Goal: Task Accomplishment & Management: Use online tool/utility

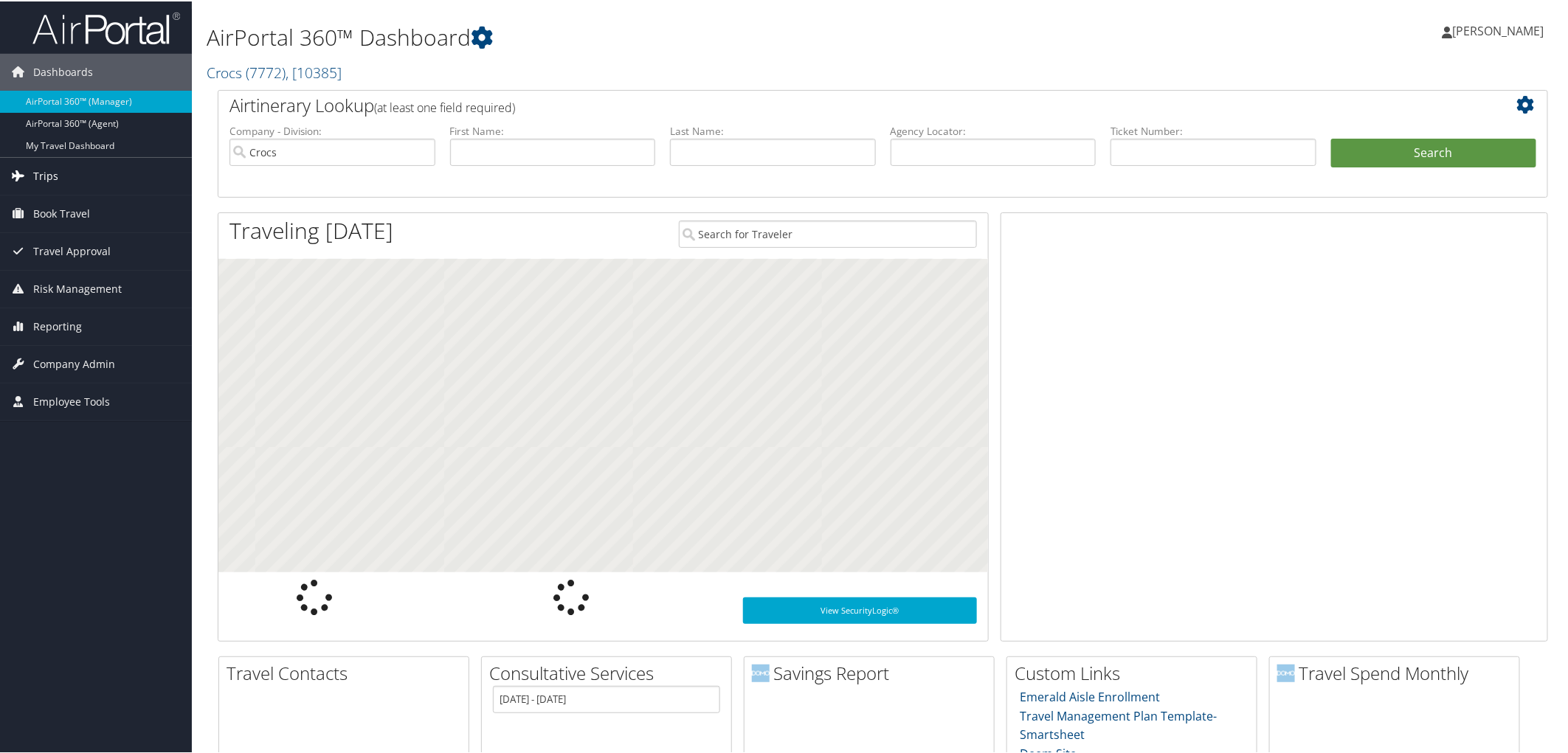
click at [43, 177] on span "Trips" at bounding box center [46, 174] width 25 height 37
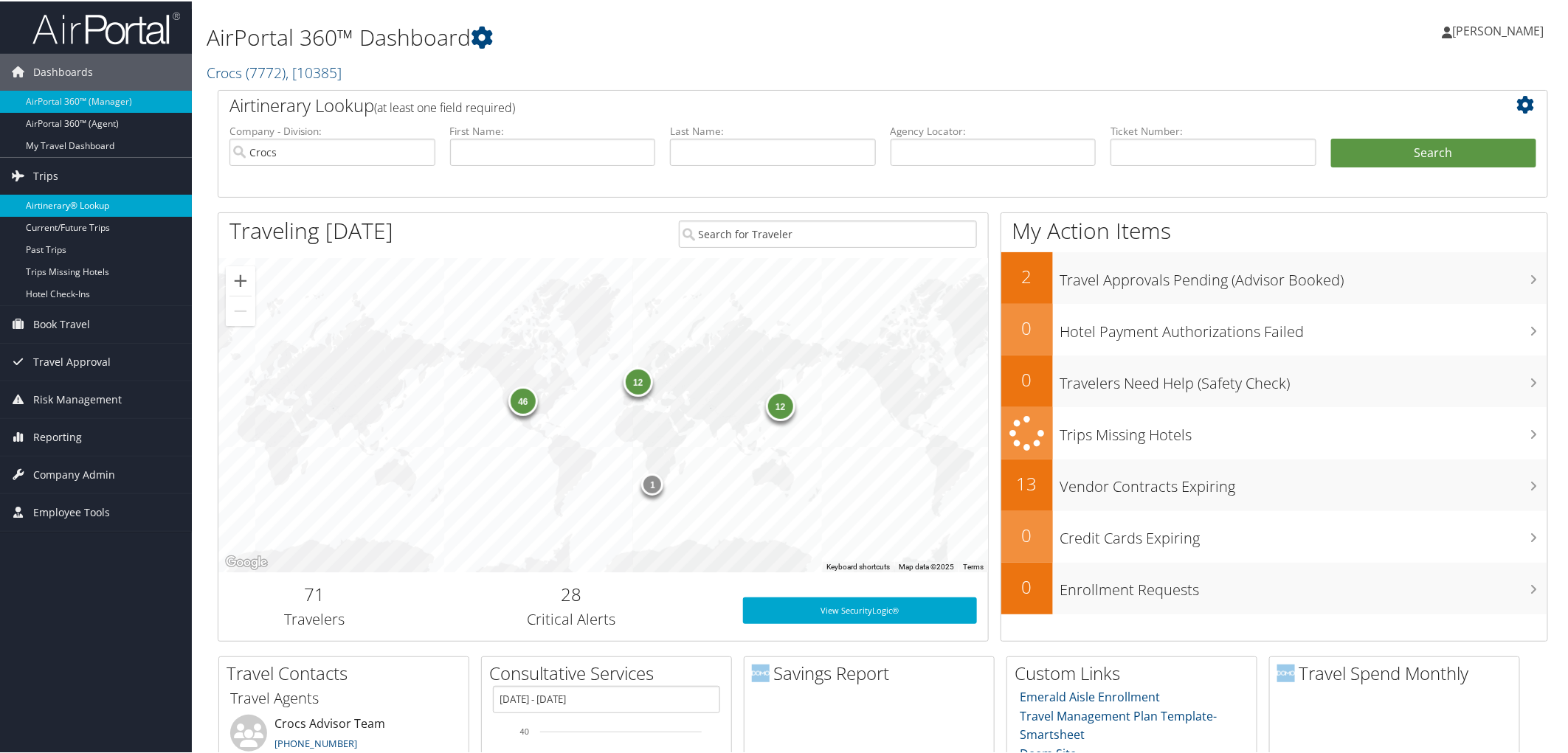
click at [67, 204] on link "Airtinerary® Lookup" at bounding box center [96, 204] width 192 height 22
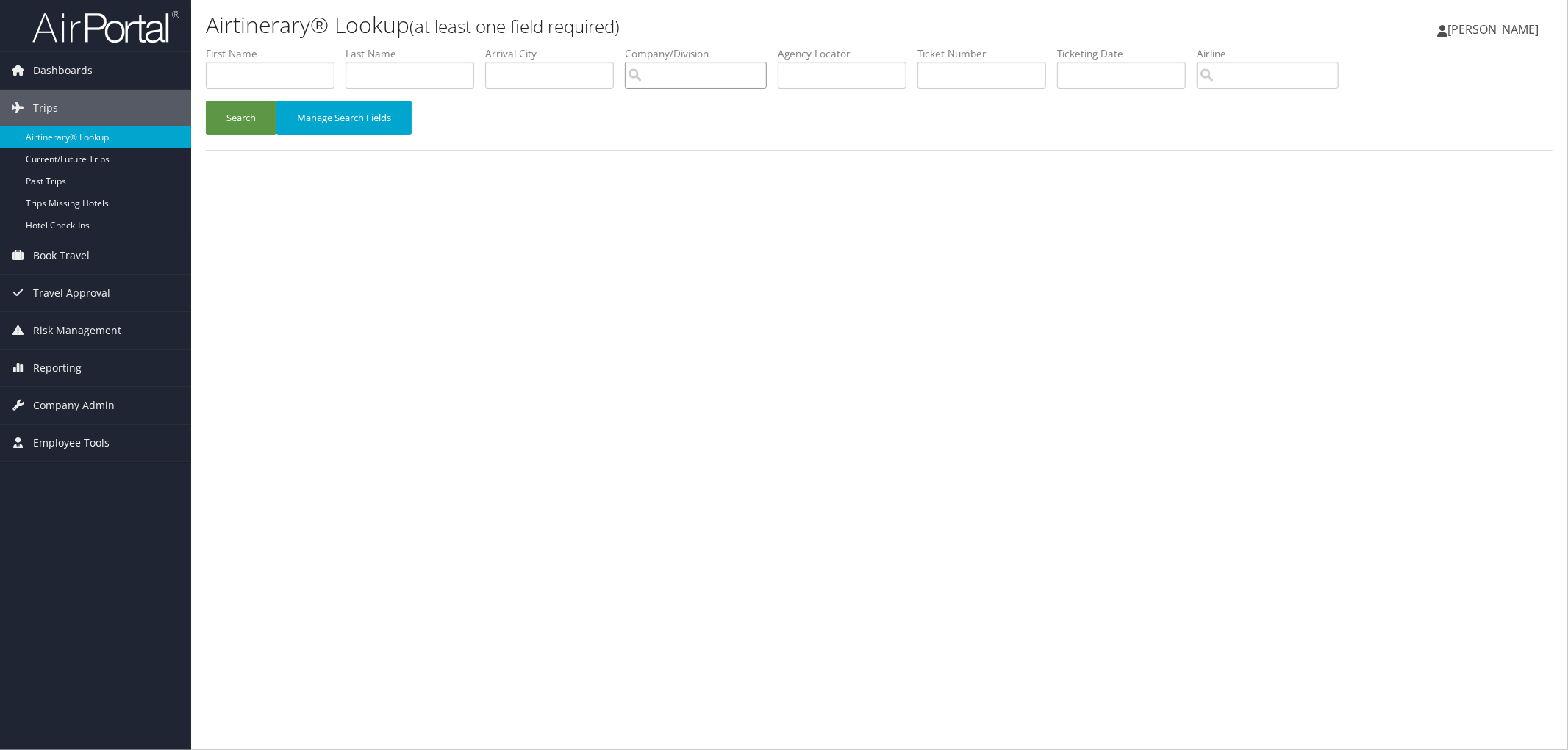
click at [730, 75] on input "search" at bounding box center [695, 75] width 142 height 28
click at [732, 98] on div "Intermountain Health (IHC100)" at bounding box center [750, 103] width 195 height 15
type input "Intermountain Health"
click at [402, 76] on input "text" at bounding box center [410, 75] width 129 height 28
type input "a"
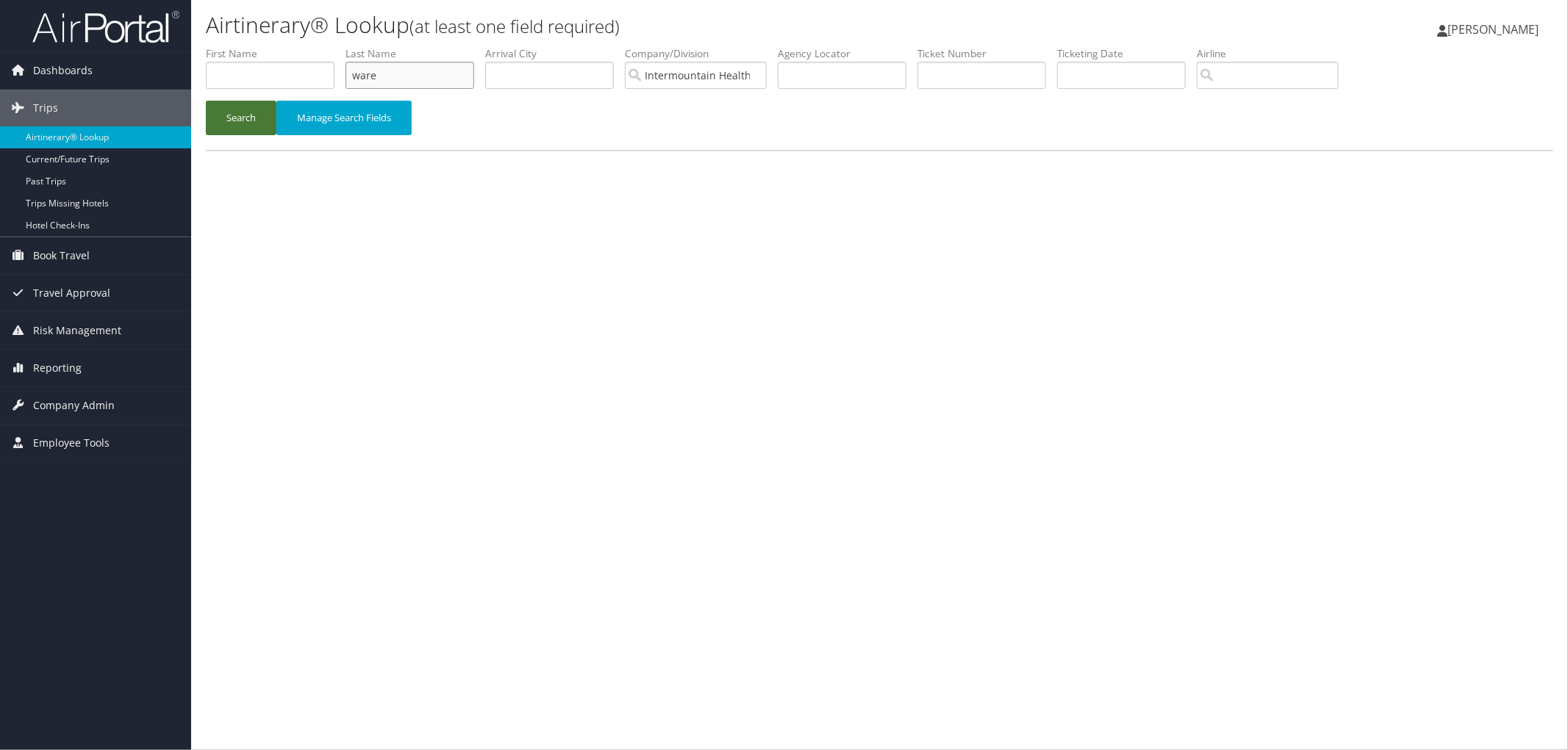
type input "ware"
click at [236, 110] on button "Search" at bounding box center [241, 118] width 71 height 35
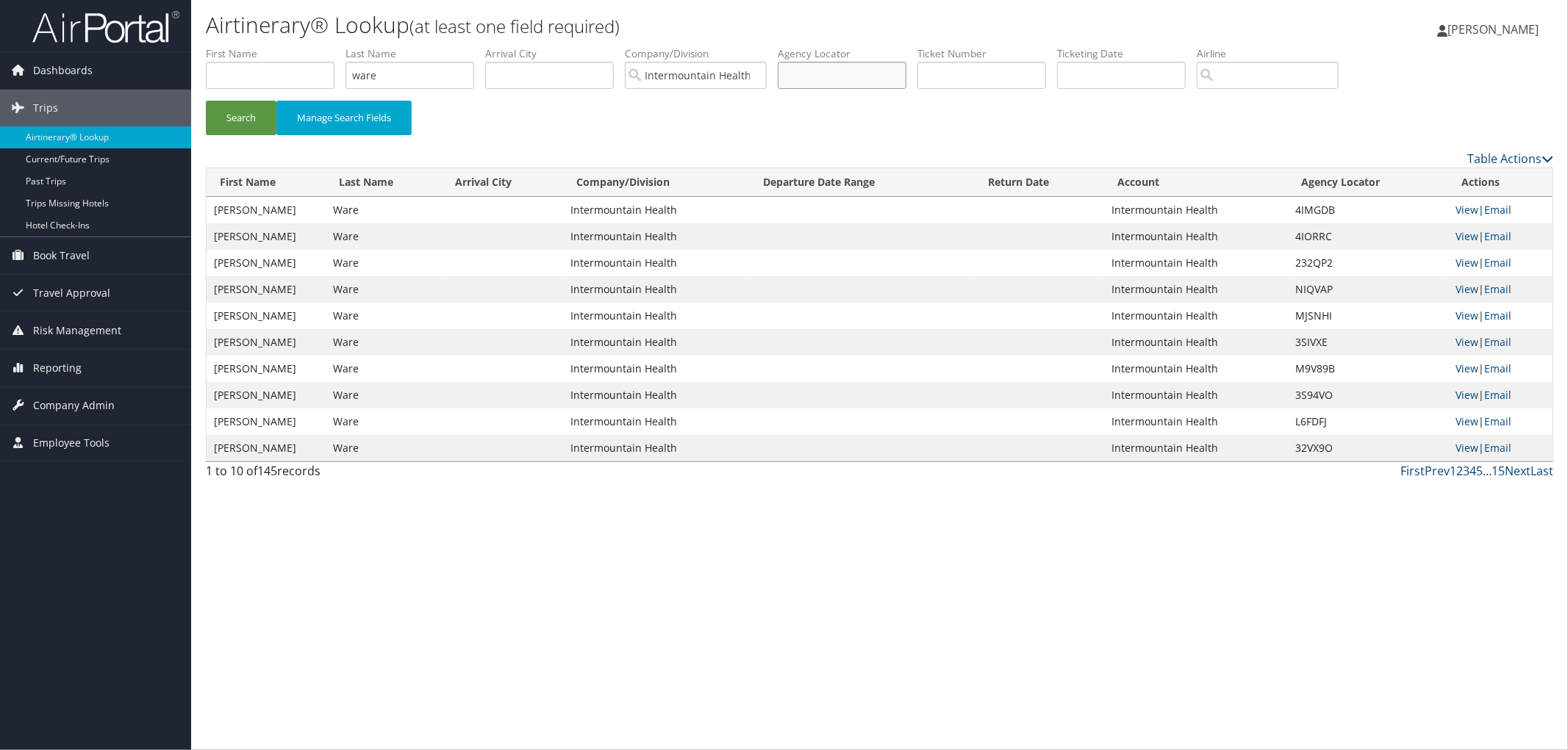
click at [857, 81] on input "text" at bounding box center [842, 75] width 129 height 28
paste input "CSPXDZ"
type input "CSPXDZ"
click at [230, 114] on button "Search" at bounding box center [241, 118] width 71 height 35
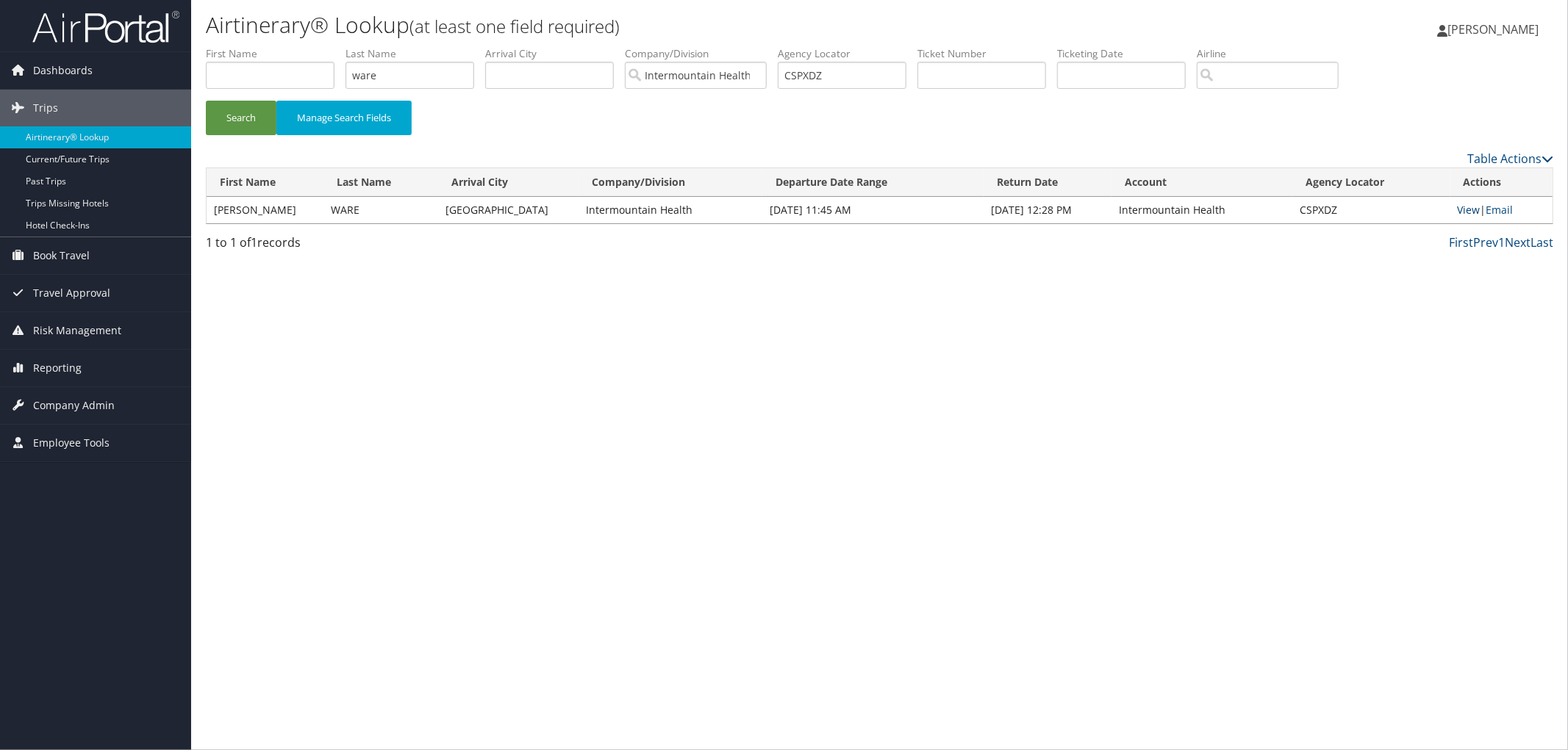
click at [1467, 204] on link "View" at bounding box center [1469, 209] width 23 height 14
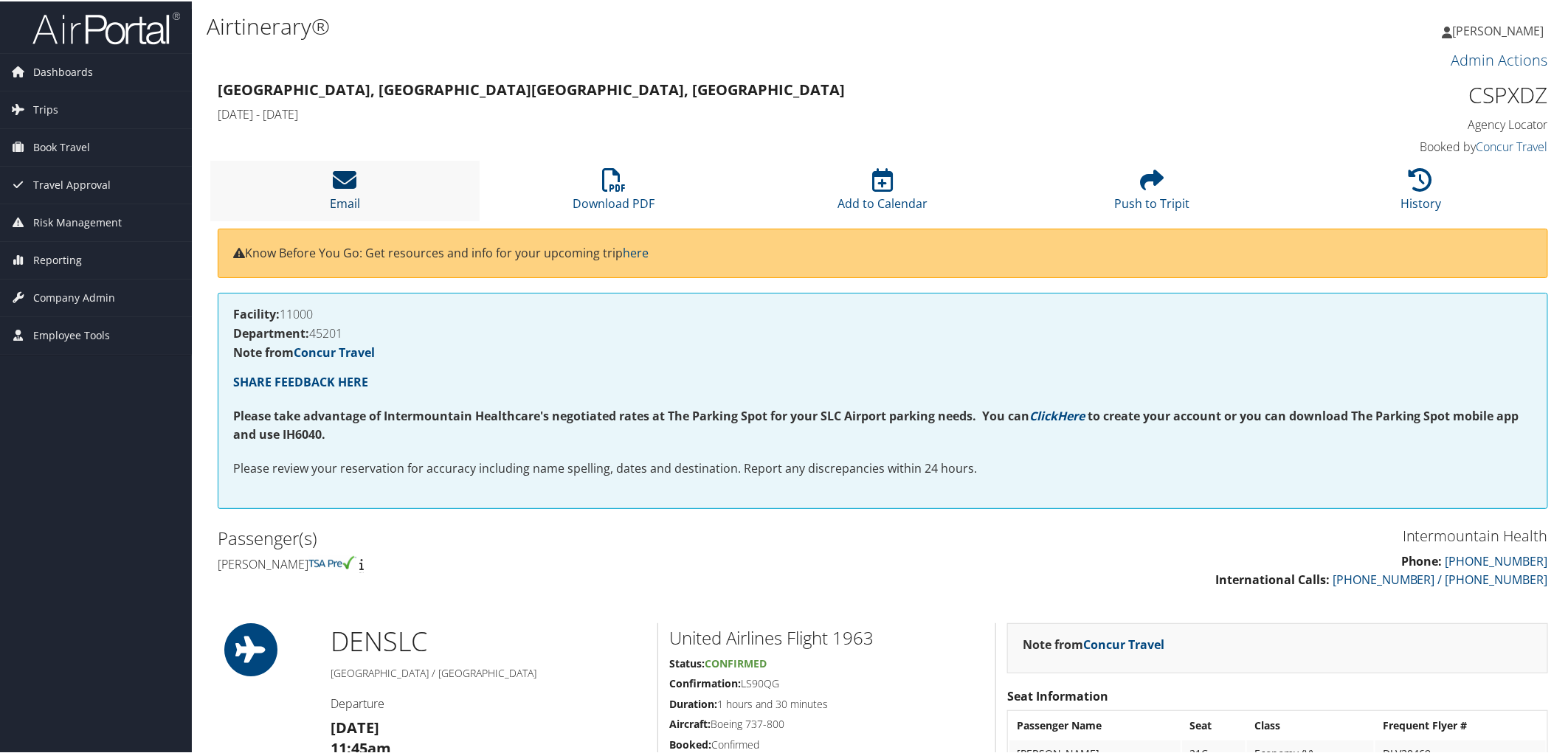
click at [351, 183] on icon at bounding box center [344, 178] width 24 height 24
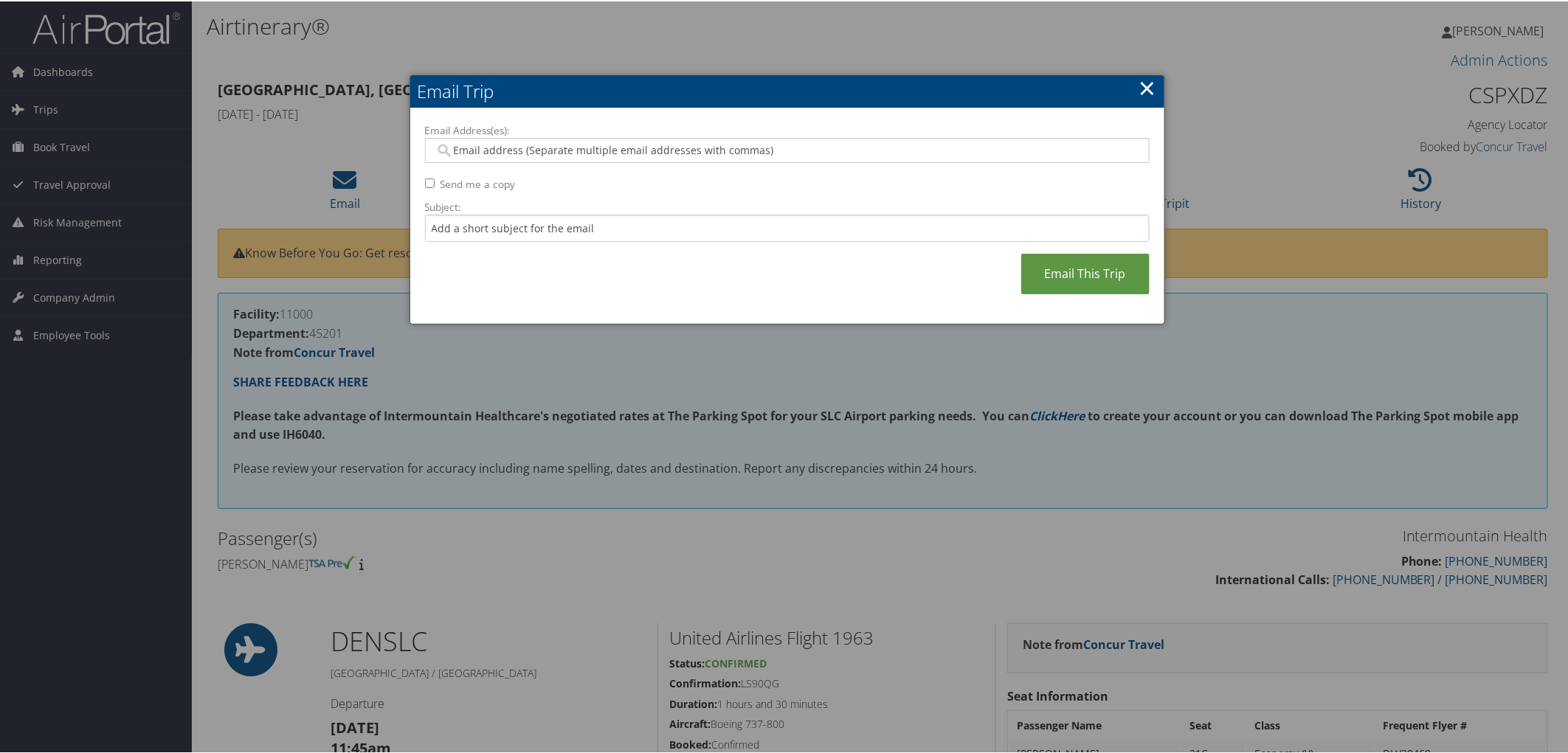
click at [475, 142] on input "Email Address(es):" at bounding box center [786, 149] width 704 height 15
click at [484, 158] on div at bounding box center [787, 149] width 725 height 25
paste input "[PERSON_NAME][EMAIL_ADDRESS][PERSON_NAME][DOMAIN_NAME]"
type input "[PERSON_NAME][EMAIL_ADDRESS][PERSON_NAME][DOMAIN_NAME]"
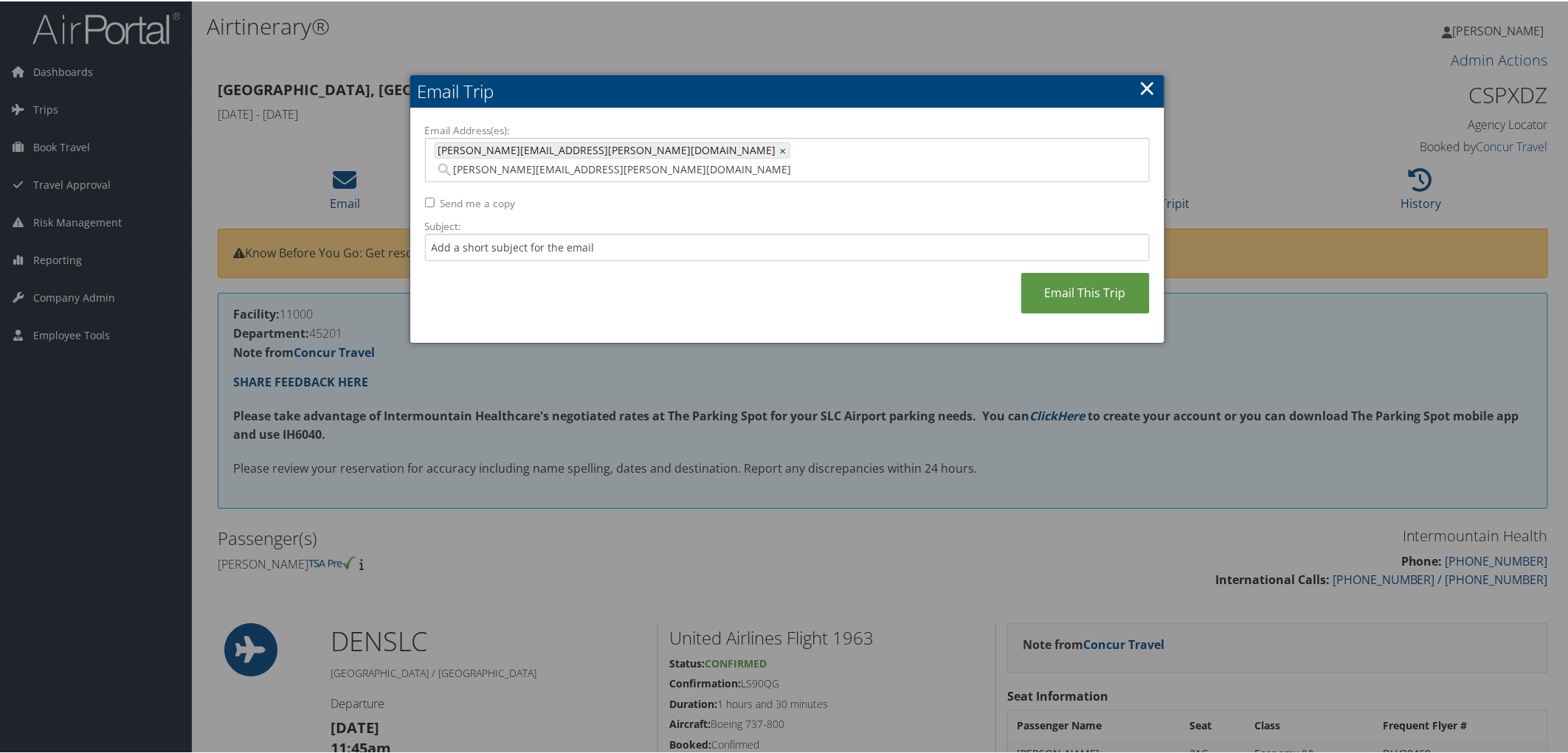
type input "[PERSON_NAME][EMAIL_ADDRESS][PERSON_NAME][DOMAIN_NAME]"
click at [1059, 278] on link "Email This Trip" at bounding box center [1085, 291] width 129 height 41
